Goal: Task Accomplishment & Management: Complete application form

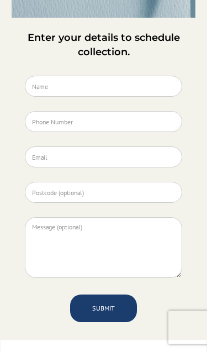
scroll to position [1165, 0]
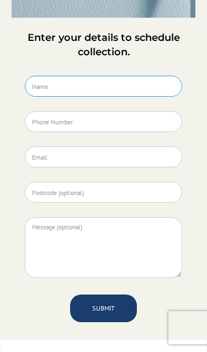
click at [107, 97] on input "Contact Form" at bounding box center [104, 86] width 158 height 21
type input "[PERSON_NAME]"
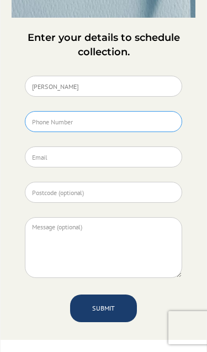
click at [97, 132] on input "Contact Form" at bounding box center [104, 121] width 158 height 21
type input "[PHONE_NUMBER]"
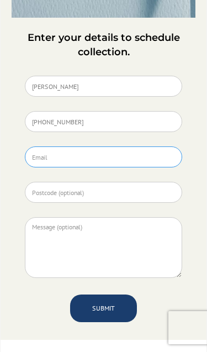
click at [88, 167] on input "Contact Form" at bounding box center [104, 156] width 158 height 21
type input "[EMAIL_ADDRESS][DOMAIN_NAME]"
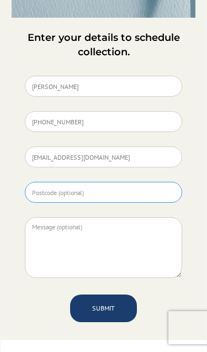
click at [103, 203] on input "Contact Form" at bounding box center [104, 192] width 158 height 21
type input "W2 3UJ"
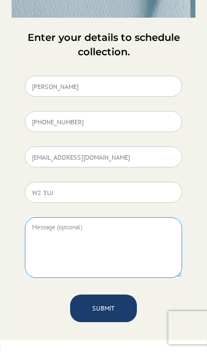
click at [55, 278] on textarea "Contact Form" at bounding box center [104, 247] width 158 height 61
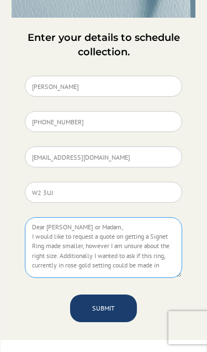
scroll to position [1, 0]
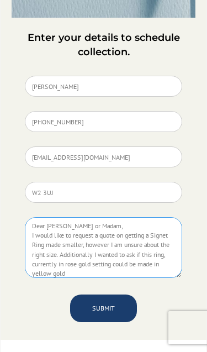
click at [148, 278] on textarea "Dear [PERSON_NAME] or Madam, I would like to request a quote on getting a Signe…" at bounding box center [104, 247] width 158 height 61
click at [93, 278] on textarea "Dear [PERSON_NAME] or Madam, I would like to request a quote on getting a Signe…" at bounding box center [104, 247] width 158 height 61
click at [150, 278] on textarea "Dear [PERSON_NAME] or Madam, I would like to request a quote on getting a Signe…" at bounding box center [104, 247] width 158 height 61
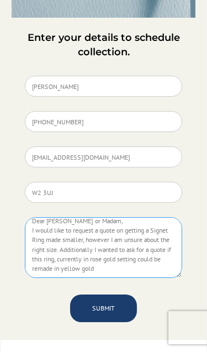
scroll to position [6, 0]
click at [80, 278] on textarea "Dear [PERSON_NAME] or Madam, I would like to request a quote on getting a Signe…" at bounding box center [104, 247] width 158 height 61
click at [127, 278] on textarea "Dear [PERSON_NAME] or Madam, I would like to request a quote on getting a Signe…" at bounding box center [104, 247] width 158 height 61
click at [103, 278] on textarea "Dear [PERSON_NAME] or Madam, I would like to request a quote on getting a Signe…" at bounding box center [104, 247] width 158 height 61
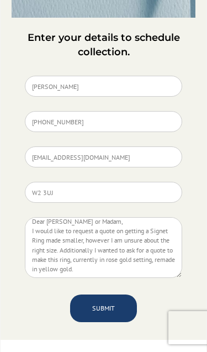
click at [161, 327] on div "SUBMIT" at bounding box center [104, 305] width 158 height 43
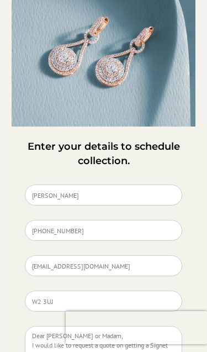
scroll to position [1056, 0]
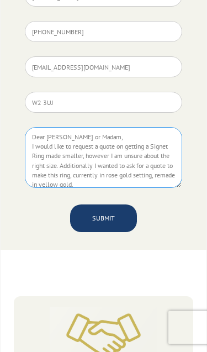
click at [74, 188] on textarea "Dear [PERSON_NAME] or Madam, I would like to request a quote on getting a Signe…" at bounding box center [104, 158] width 158 height 61
click at [78, 188] on textarea "Dear [PERSON_NAME] or Madam, I would like to request a quote on getting a Signe…" at bounding box center [104, 157] width 158 height 61
paste textarea "I would like to request a quote for resizing a Signet Ring, as I am unsure of t…"
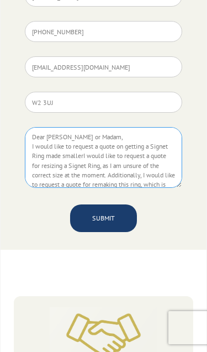
scroll to position [45, 0]
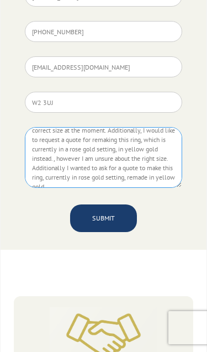
click at [83, 188] on textarea "Dear [PERSON_NAME] or Madam, I would like to request a quote on getting a Signe…" at bounding box center [104, 157] width 158 height 61
click at [88, 188] on textarea "Dear [PERSON_NAME] or Madam, I would like to request a quote on getting a Signe…" at bounding box center [104, 157] width 158 height 61
click at [91, 188] on textarea "Dear [PERSON_NAME] or Madam, I would like to request a quote on getting a Signe…" at bounding box center [104, 157] width 158 height 61
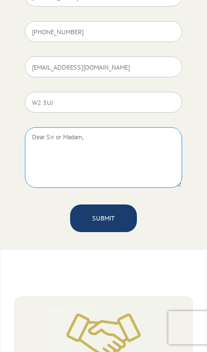
scroll to position [0, 0]
click at [46, 188] on textarea "Dear Sir or Madam," at bounding box center [104, 157] width 158 height 61
paste textarea "I would like to request a quote for resizing a Signet Ring, as I am unsure of t…"
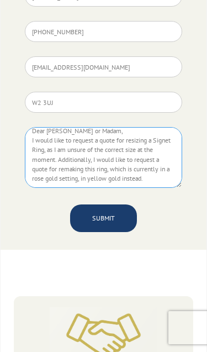
scroll to position [6, 0]
click at [69, 188] on textarea "Dear [PERSON_NAME] or Madam, I would like to request a quote for resizing a Sig…" at bounding box center [104, 157] width 158 height 61
click at [67, 188] on textarea "Dear [PERSON_NAME] or Madam, I would like to request a quote for resizing a Sig…" at bounding box center [104, 157] width 158 height 61
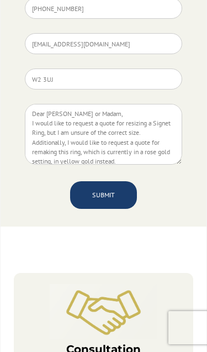
scroll to position [1281, 0]
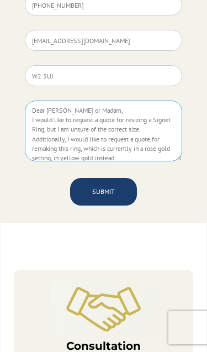
click at [74, 161] on textarea "Dear [PERSON_NAME] or Madam, I would like to request a quote for resizing a Sig…" at bounding box center [104, 131] width 158 height 61
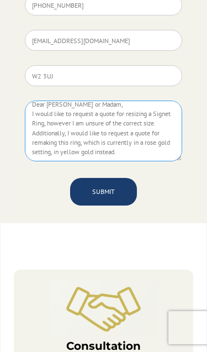
scroll to position [6, 0]
click at [150, 161] on textarea "Dear [PERSON_NAME] or Madam, I would like to request a quote for resizing a Sig…" at bounding box center [104, 131] width 158 height 61
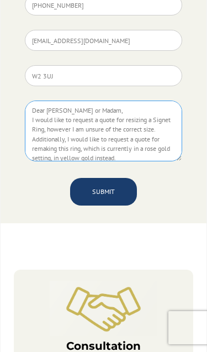
scroll to position [0, 0]
type textarea "Dear [PERSON_NAME] or Madam, I would like to request a quote for resizing a Sig…"
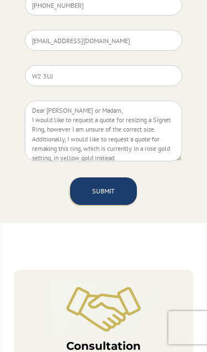
click at [126, 205] on input "SUBMIT" at bounding box center [103, 191] width 67 height 28
type input "Submitting..."
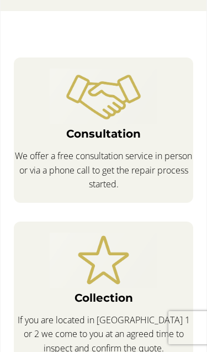
scroll to position [1281, 0]
